Goal: Use online tool/utility: Use online tool/utility

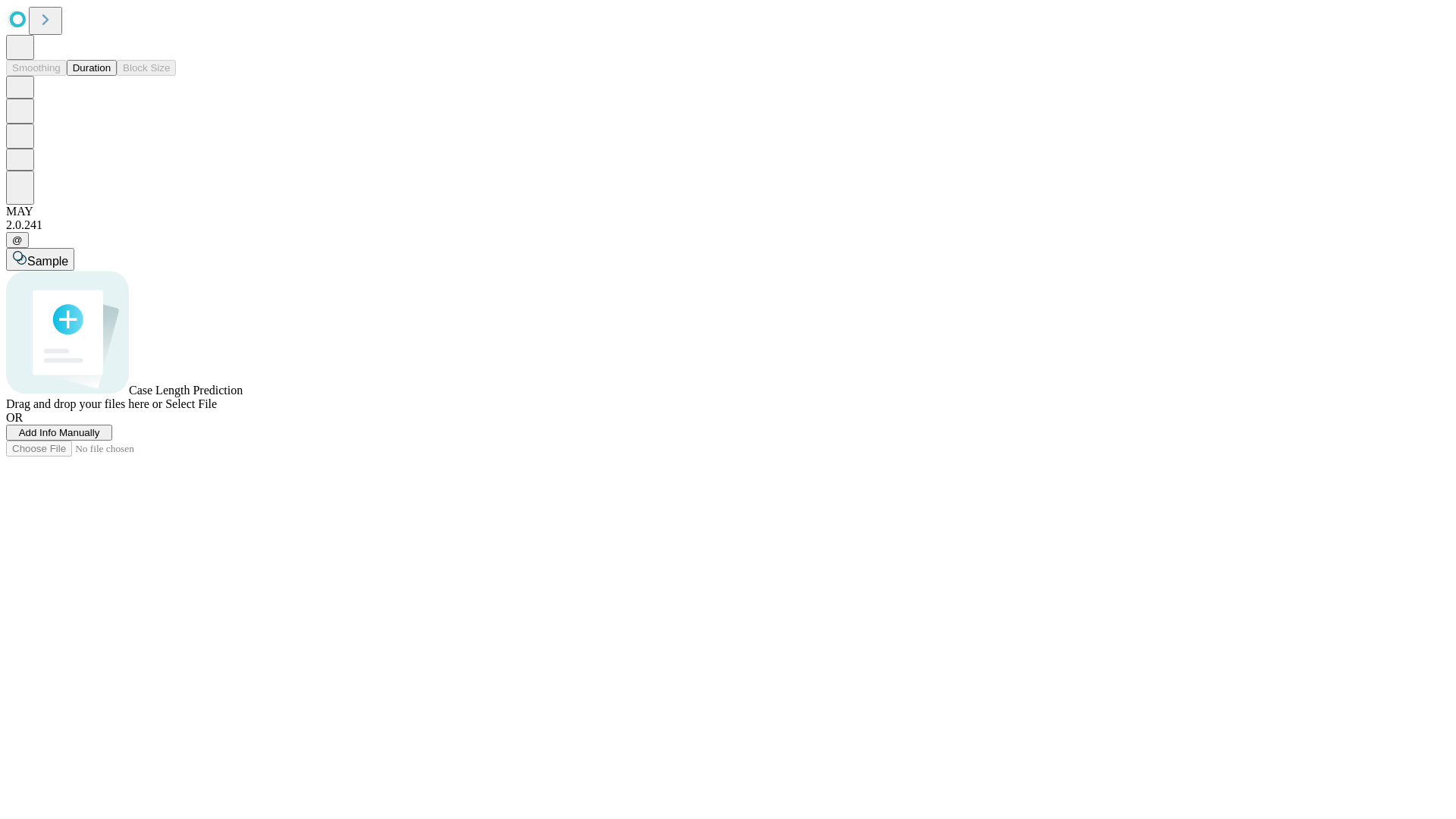
click at [111, 76] on button "Duration" at bounding box center [91, 68] width 50 height 16
click at [68, 255] on span "Sample" at bounding box center [47, 261] width 41 height 13
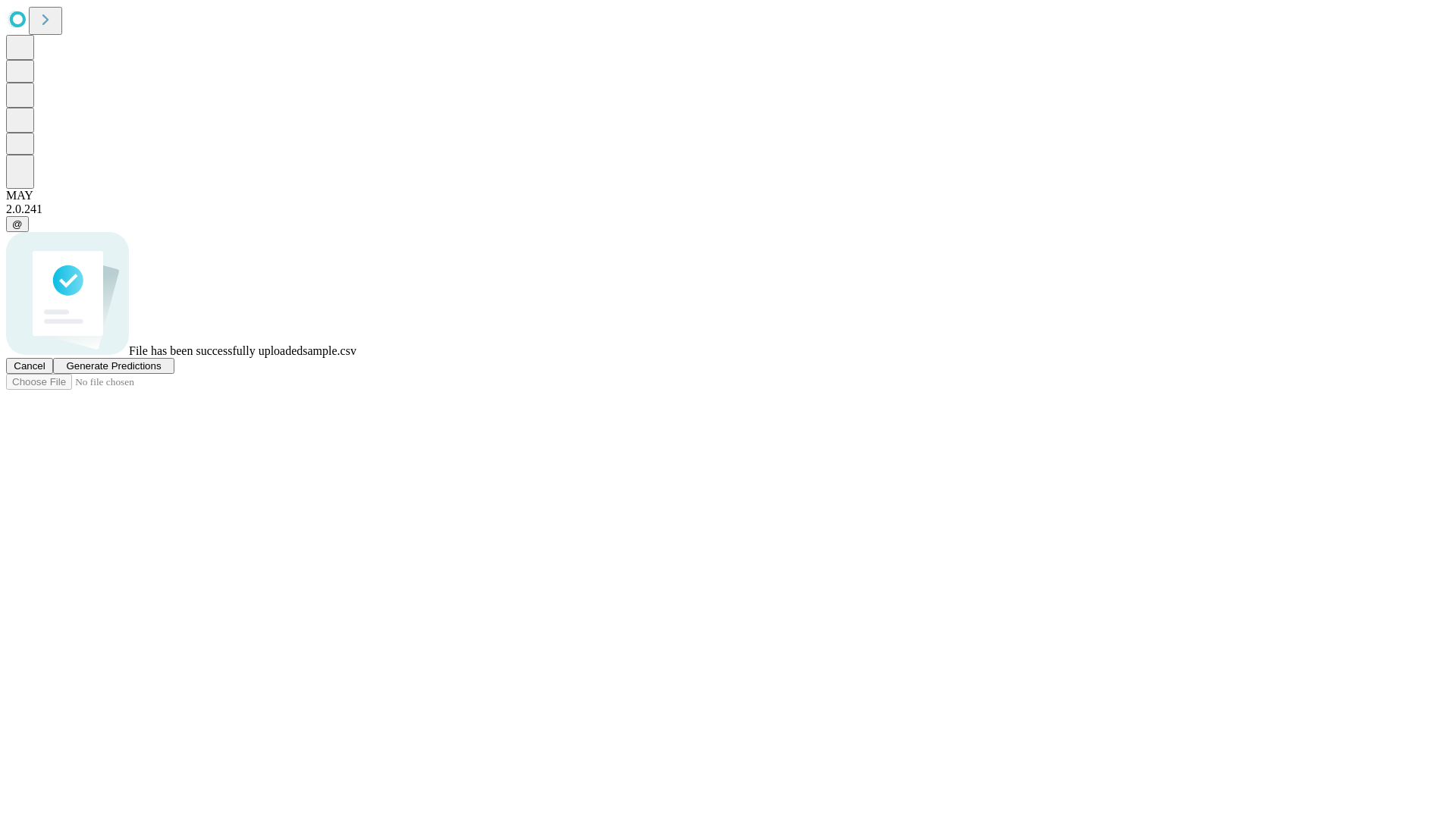
click at [161, 372] on span "Generate Predictions" at bounding box center [113, 365] width 95 height 11
